Goal: Check status

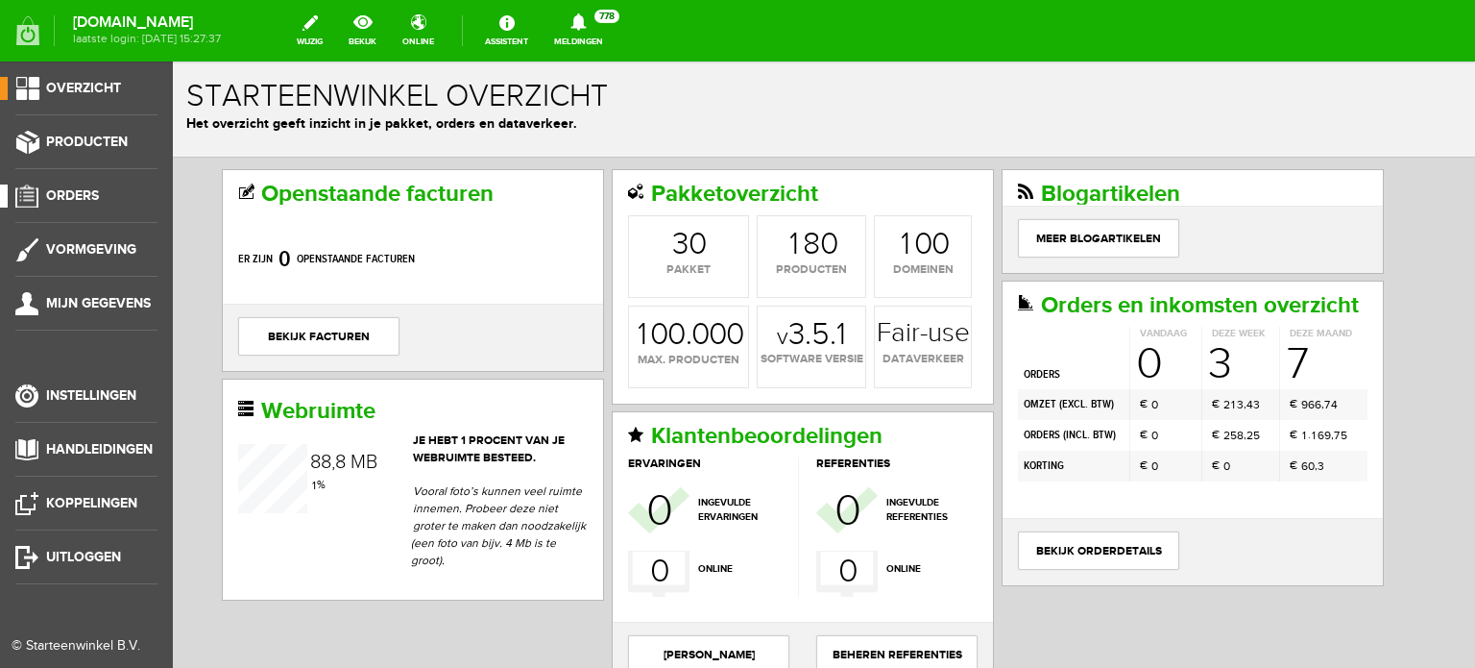
click at [91, 201] on span "Orders" at bounding box center [72, 195] width 53 height 16
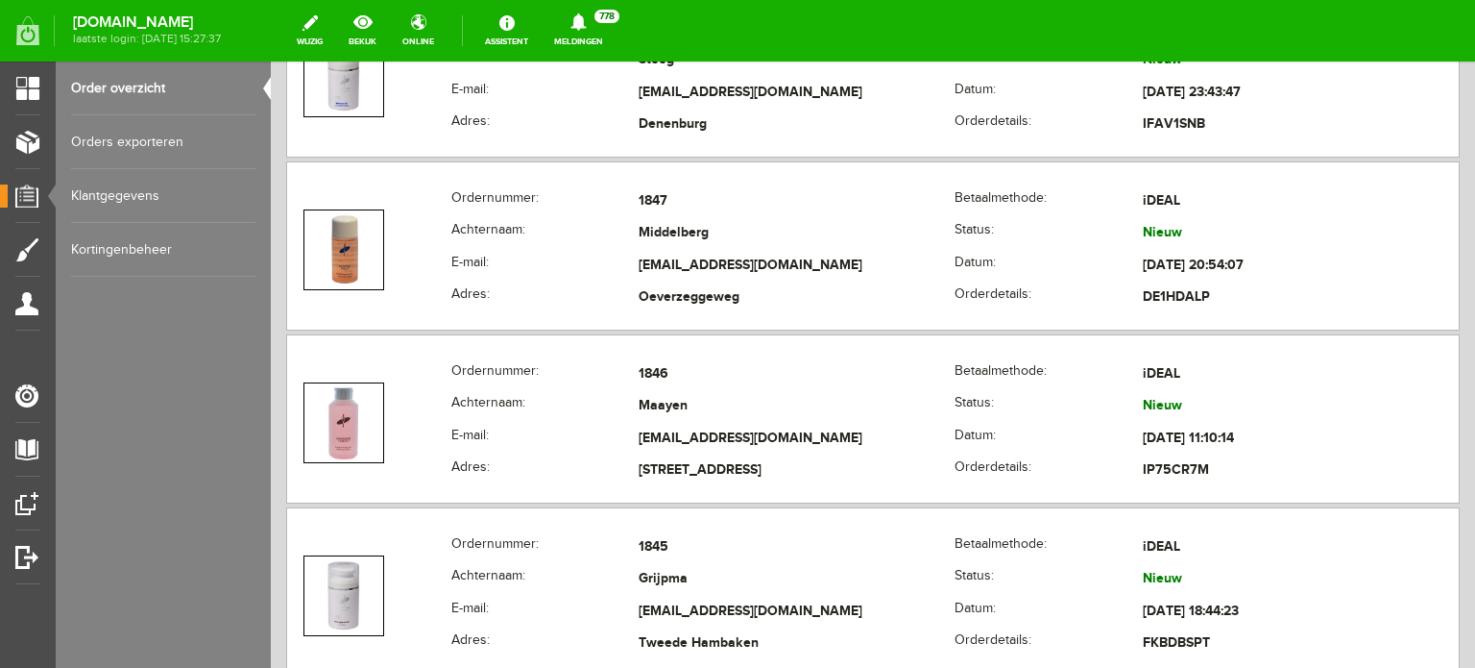
scroll to position [3457, 0]
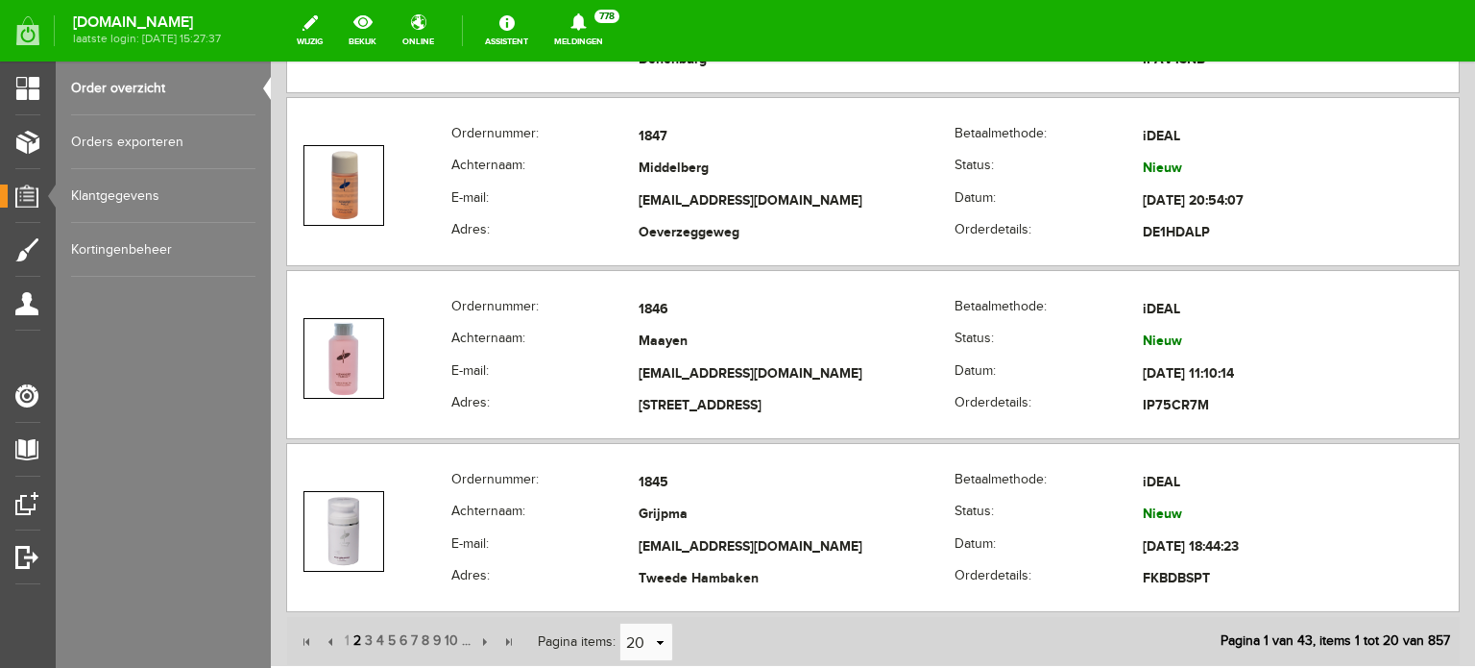
click at [352, 632] on span "2" at bounding box center [358, 640] width 12 height 38
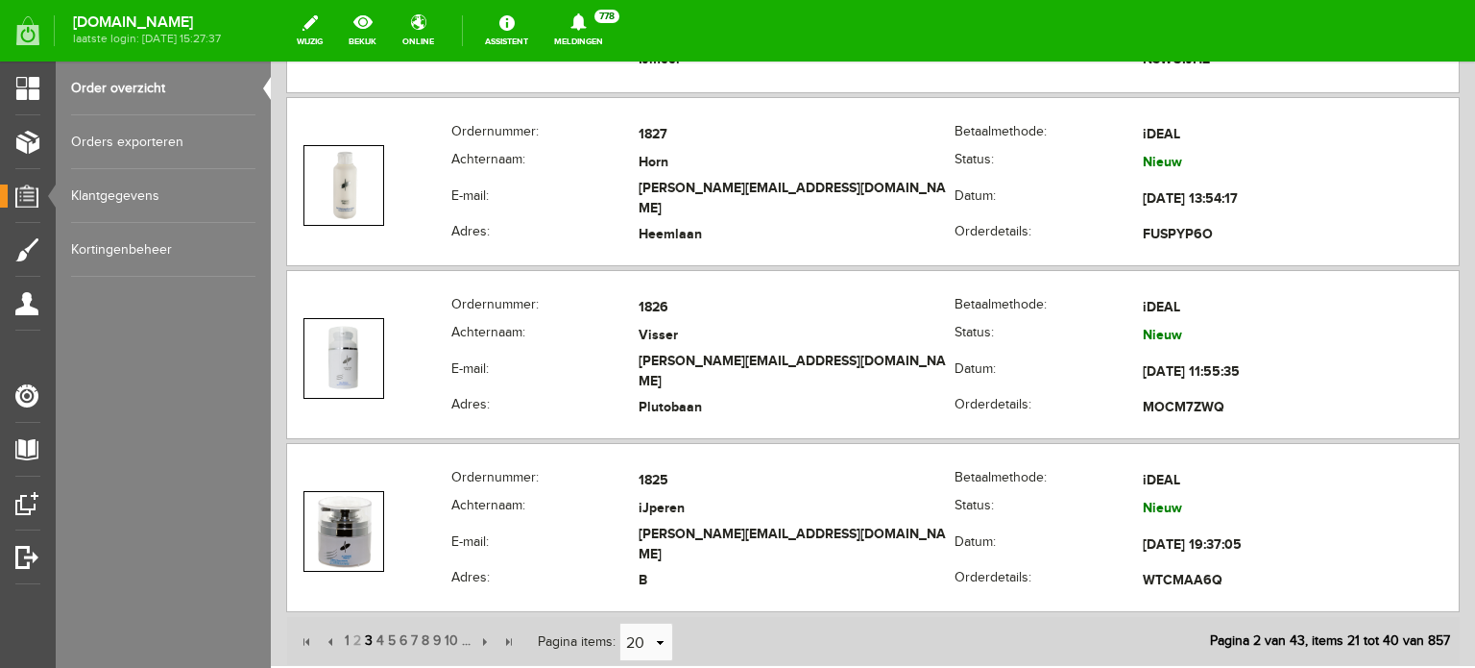
click at [369, 629] on span "3" at bounding box center [369, 640] width 12 height 38
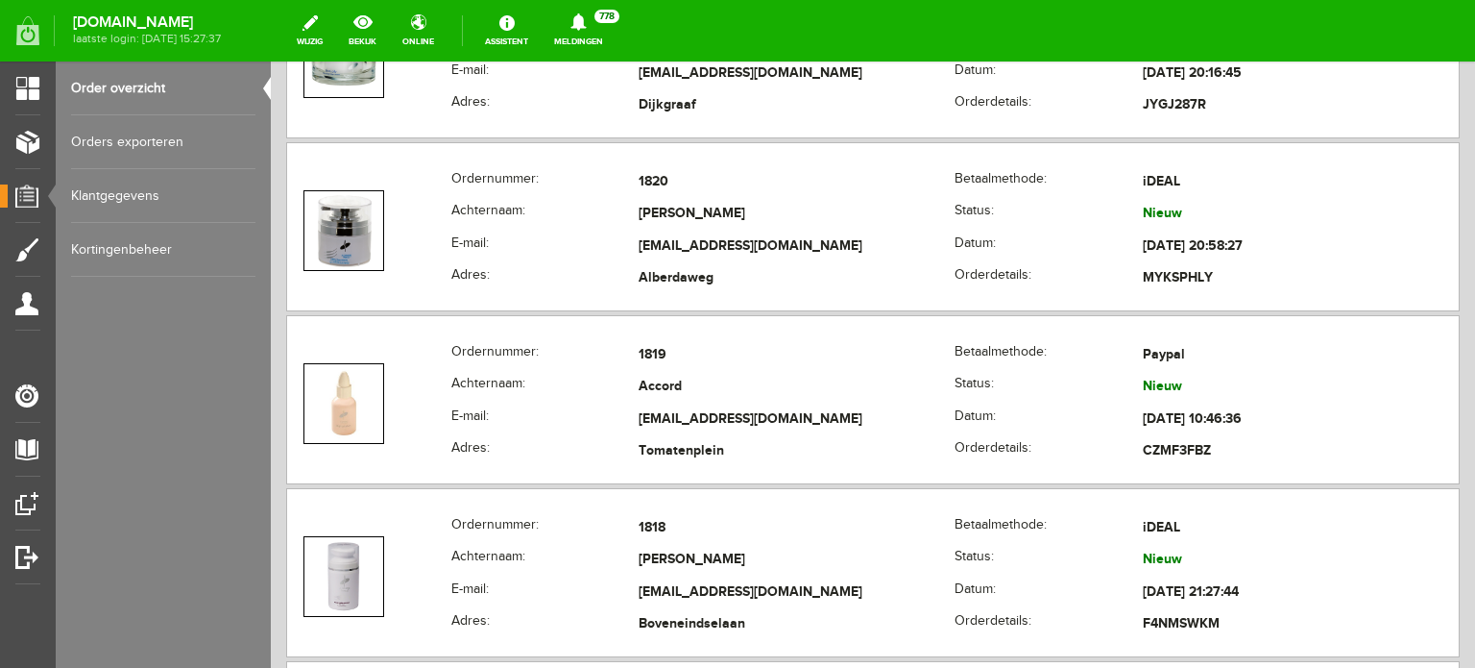
scroll to position [1100, 0]
